Goal: Information Seeking & Learning: Learn about a topic

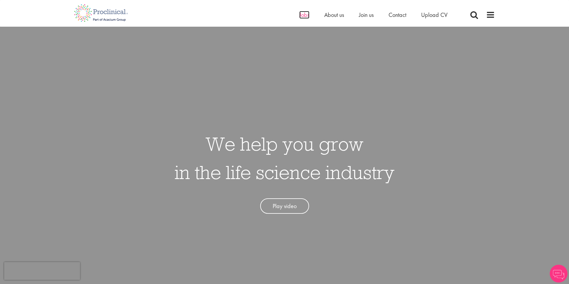
click at [305, 16] on span "Jobs" at bounding box center [304, 15] width 10 height 8
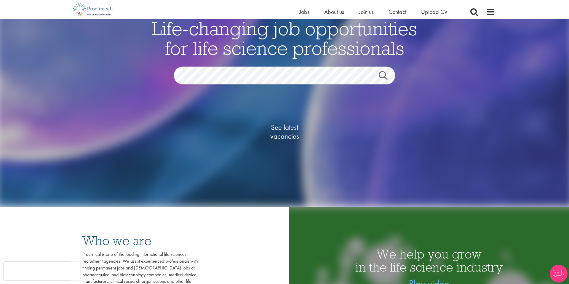
scroll to position [81, 0]
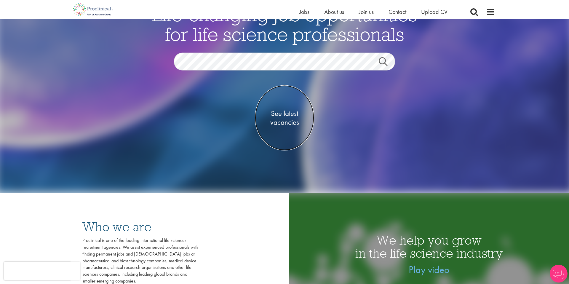
click at [291, 127] on link "See latest vacancies" at bounding box center [284, 117] width 59 height 65
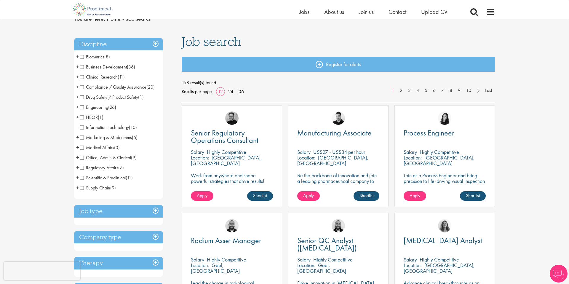
scroll to position [29, 0]
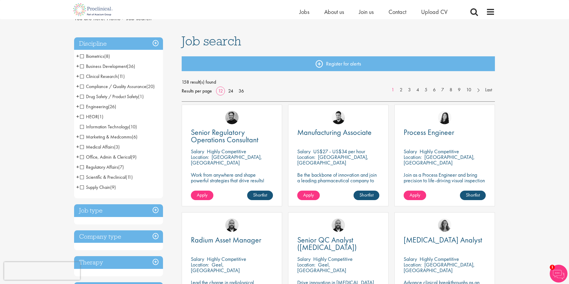
click at [96, 67] on span "Business Development" at bounding box center [103, 66] width 47 height 6
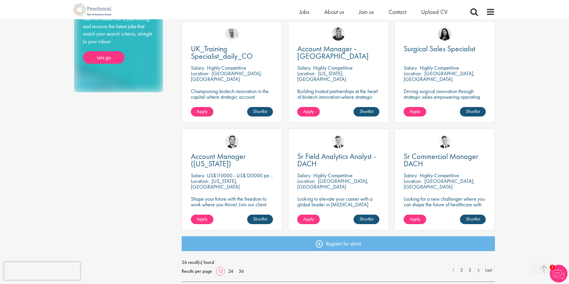
scroll to position [328, 0]
